Goal: Find contact information: Find contact information

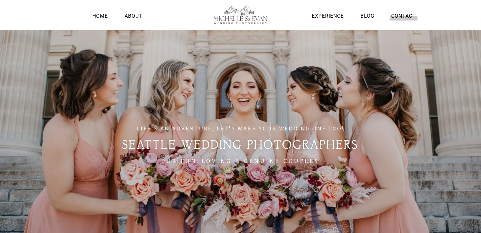
click at [403, 14] on link "Contact" at bounding box center [404, 16] width 28 height 9
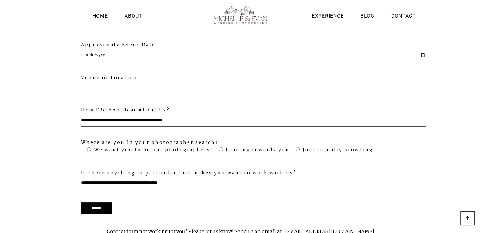
scroll to position [609, 0]
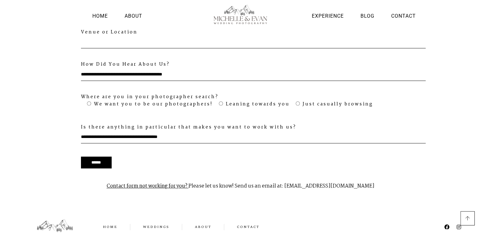
drag, startPoint x: 376, startPoint y: 177, endPoint x: 287, endPoint y: 178, distance: 89.5
click at [287, 178] on p "Contact form not working for you? Please let us know! Send us an email at: [EMA…" at bounding box center [241, 187] width 364 height 20
copy p "[EMAIL_ADDRESS][DOMAIN_NAME]"
click at [458, 225] on icon at bounding box center [458, 227] width 5 height 5
